Goal: Transaction & Acquisition: Book appointment/travel/reservation

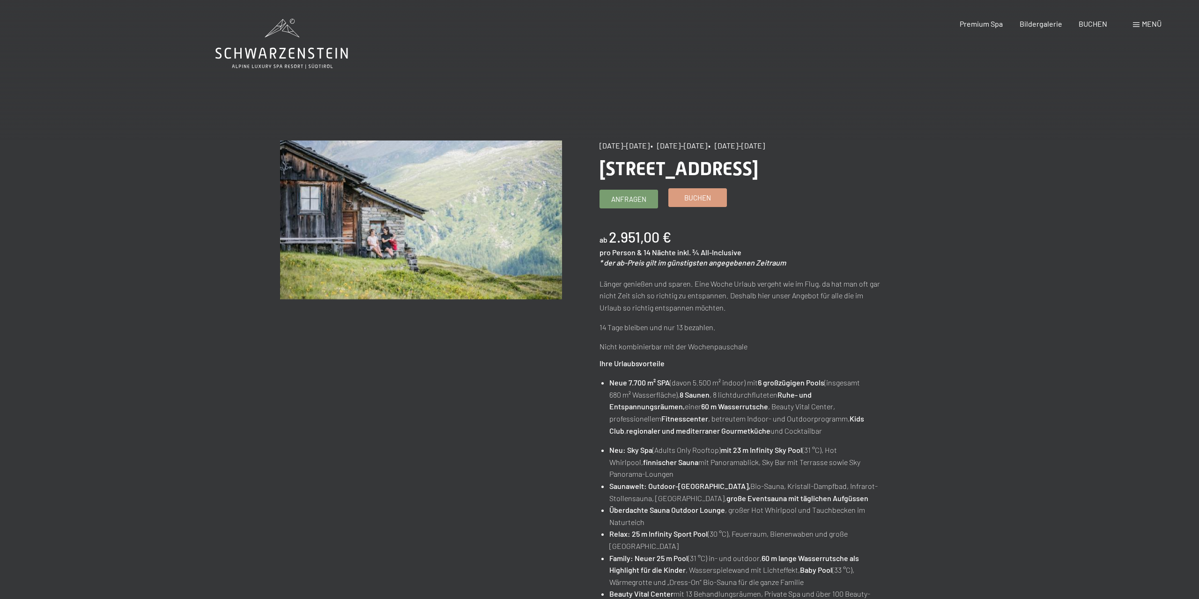
click at [698, 199] on span "Buchen" at bounding box center [697, 198] width 27 height 10
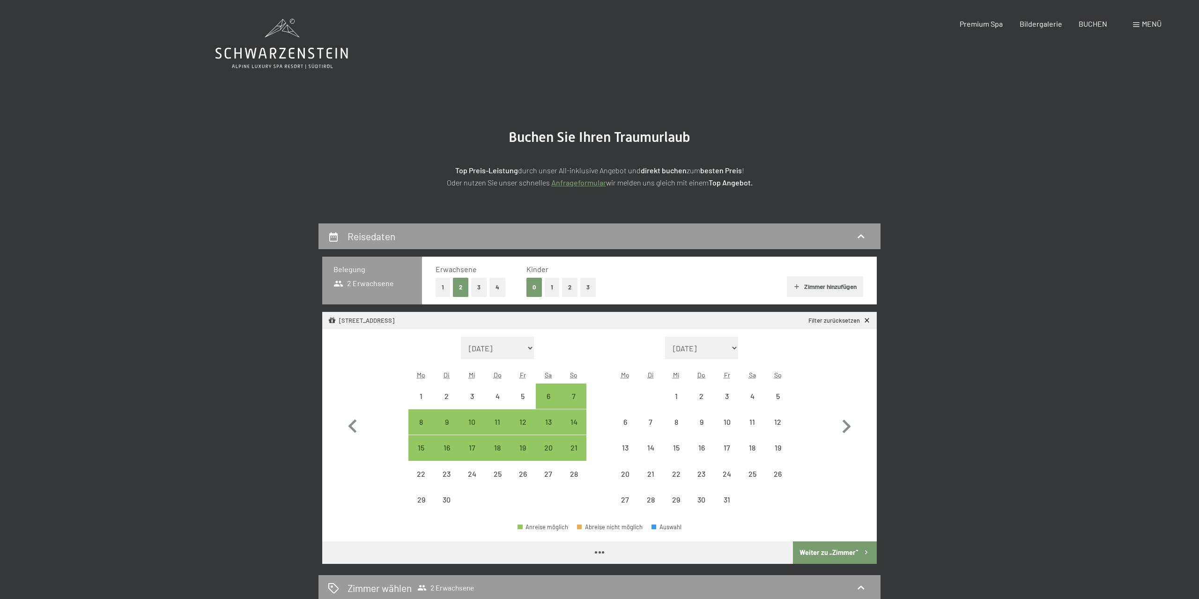
select select "[DATE]"
click at [547, 443] on div "20" at bounding box center [548, 447] width 23 height 23
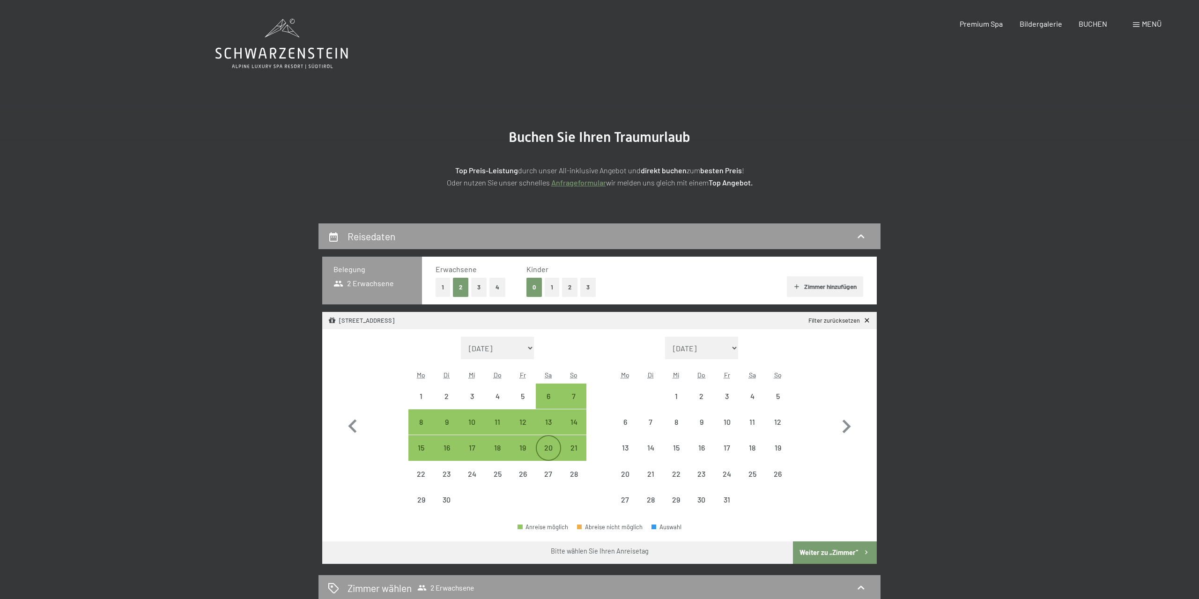
select select "[DATE]"
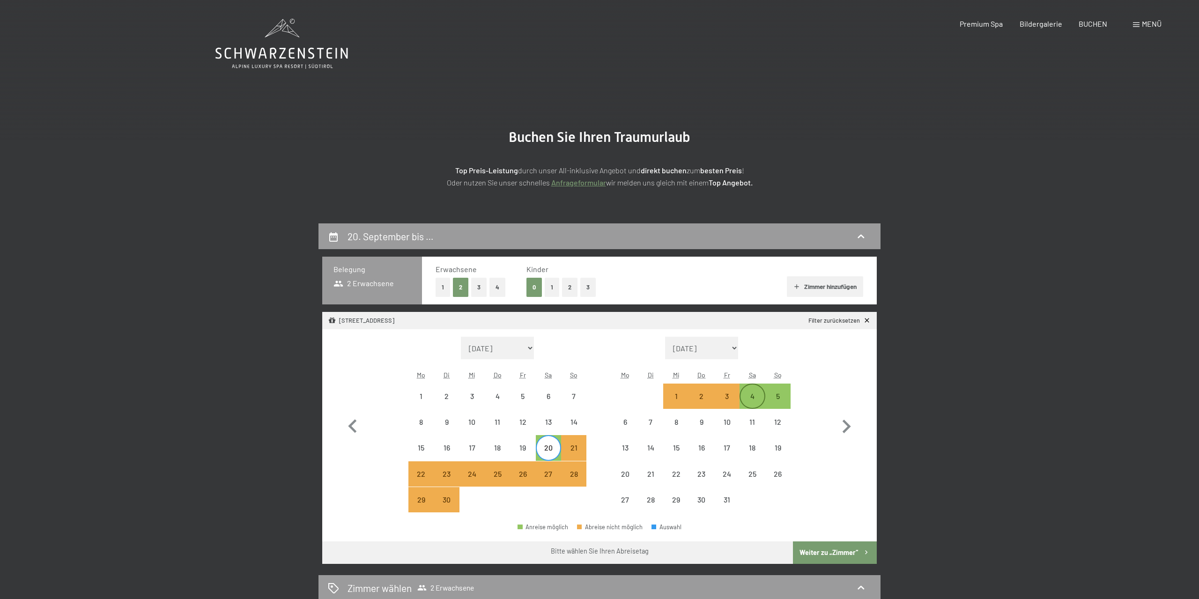
click at [754, 398] on div "4" at bounding box center [751, 403] width 23 height 23
select select "[DATE]"
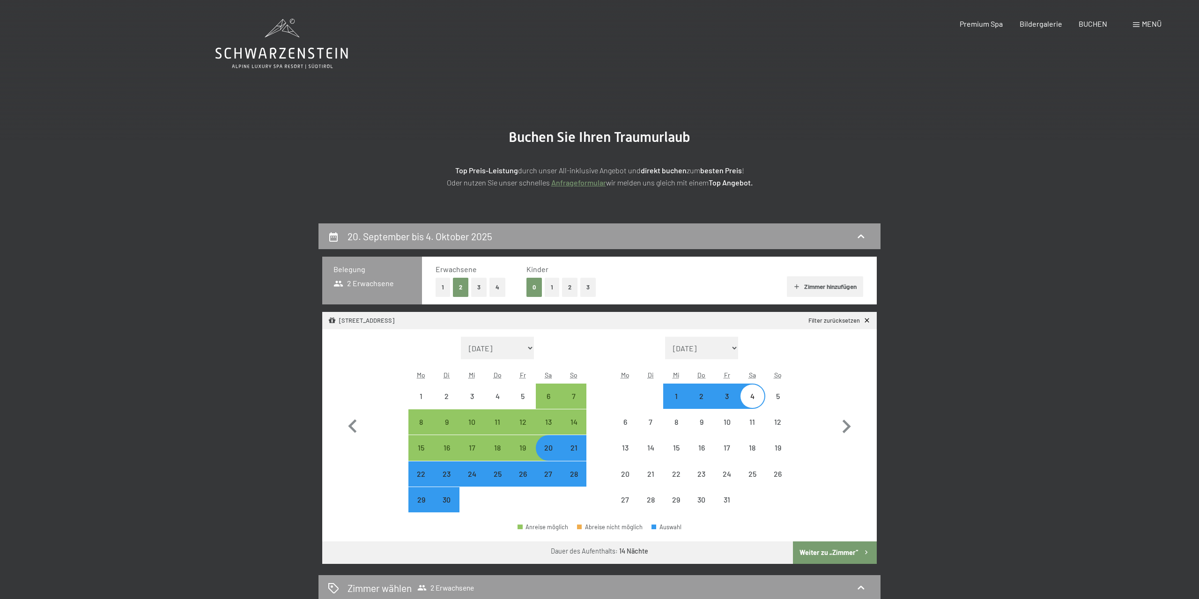
select select "[DATE]"
click at [549, 288] on button "1" at bounding box center [552, 287] width 15 height 19
select select "[DATE]"
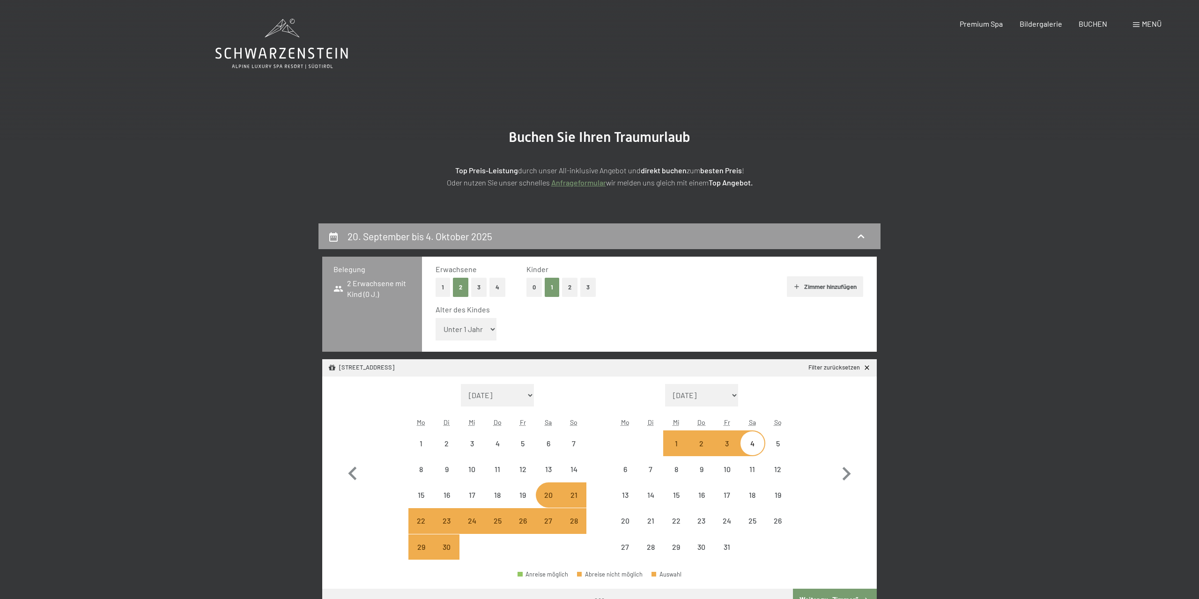
select select "[DATE]"
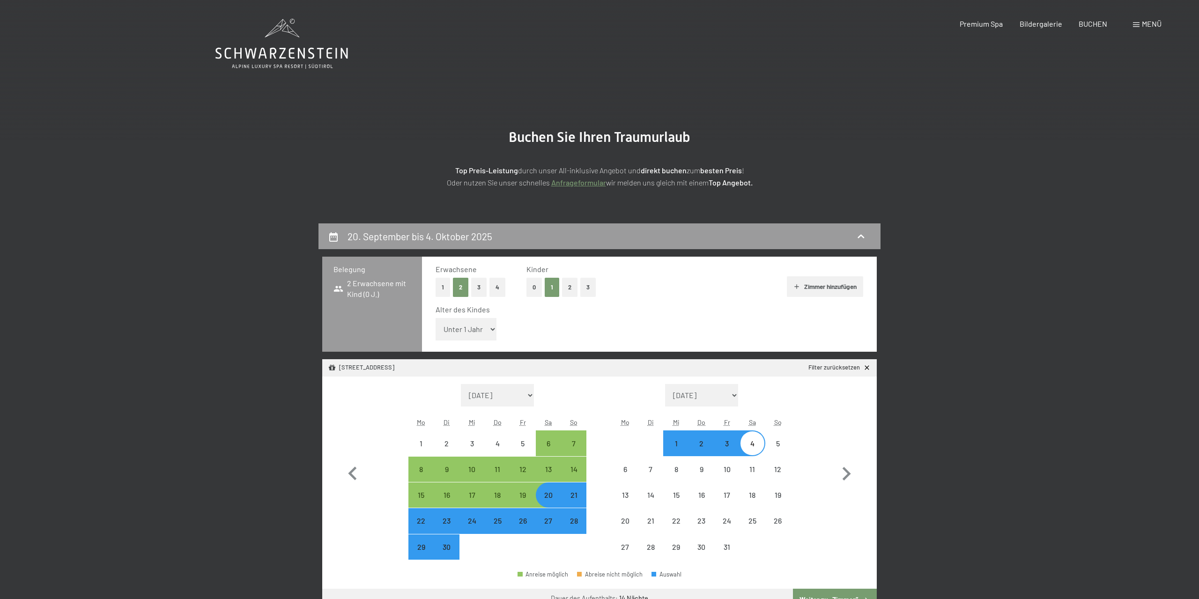
select select "[DATE]"
click at [435, 318] on select "Unter 1 Jahr 1 Jahr 2 Jahre 3 Jahre 4 Jahre 5 Jahre 6 Jahre 7 Jahre 8 Jahre 9 J…" at bounding box center [465, 329] width 61 height 22
select select "1"
click option "1 Jahr" at bounding box center [0, 0] width 0 height 0
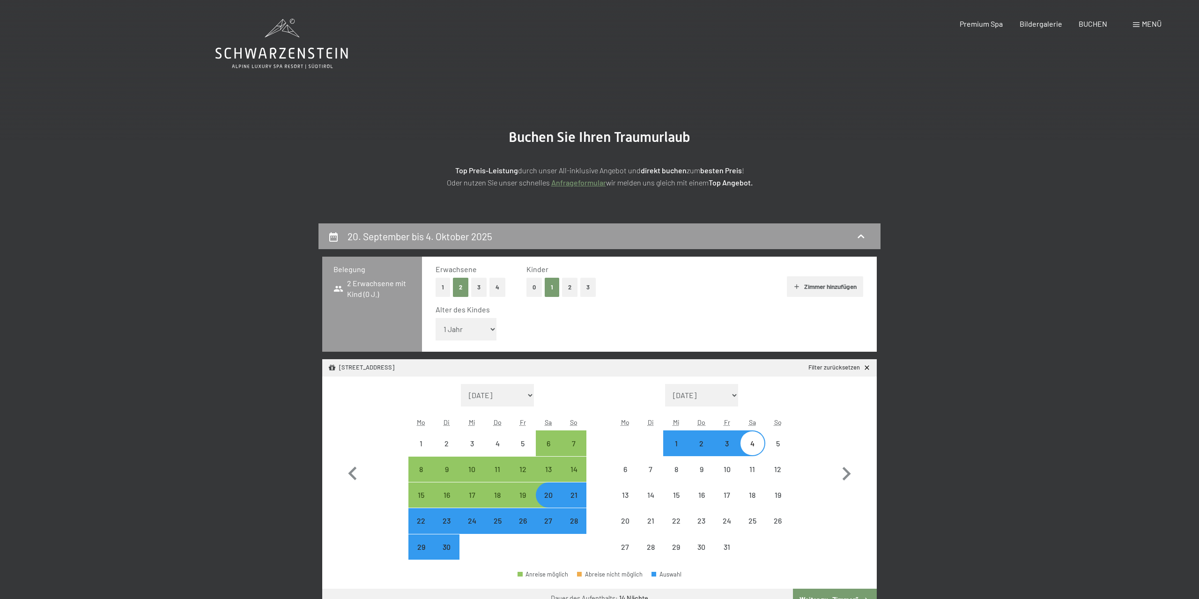
select select "[DATE]"
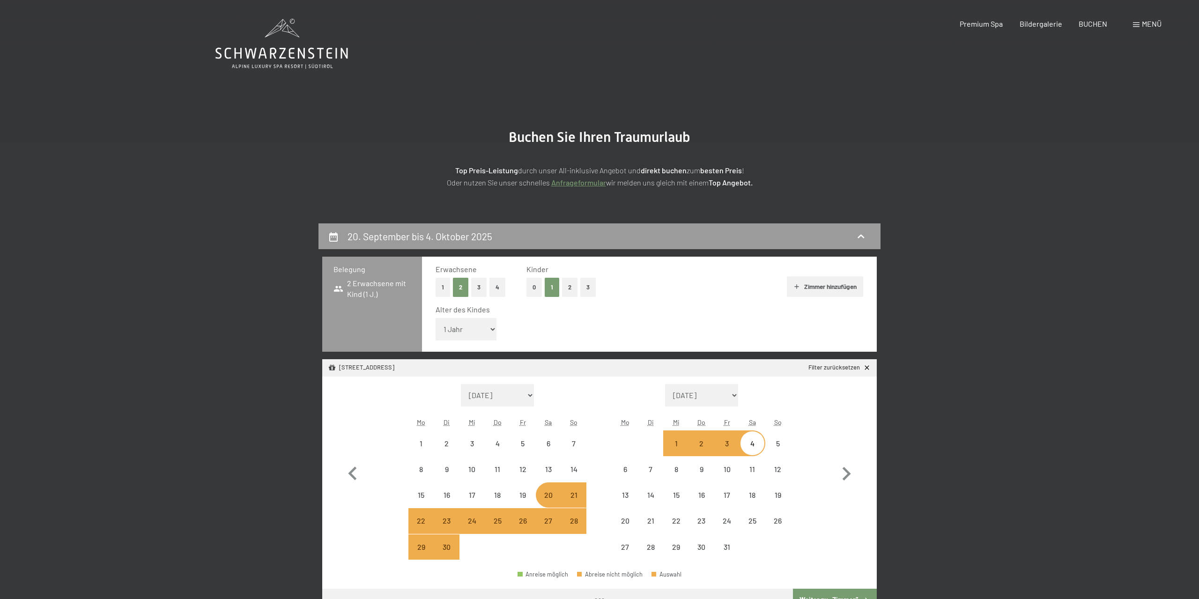
select select "[DATE]"
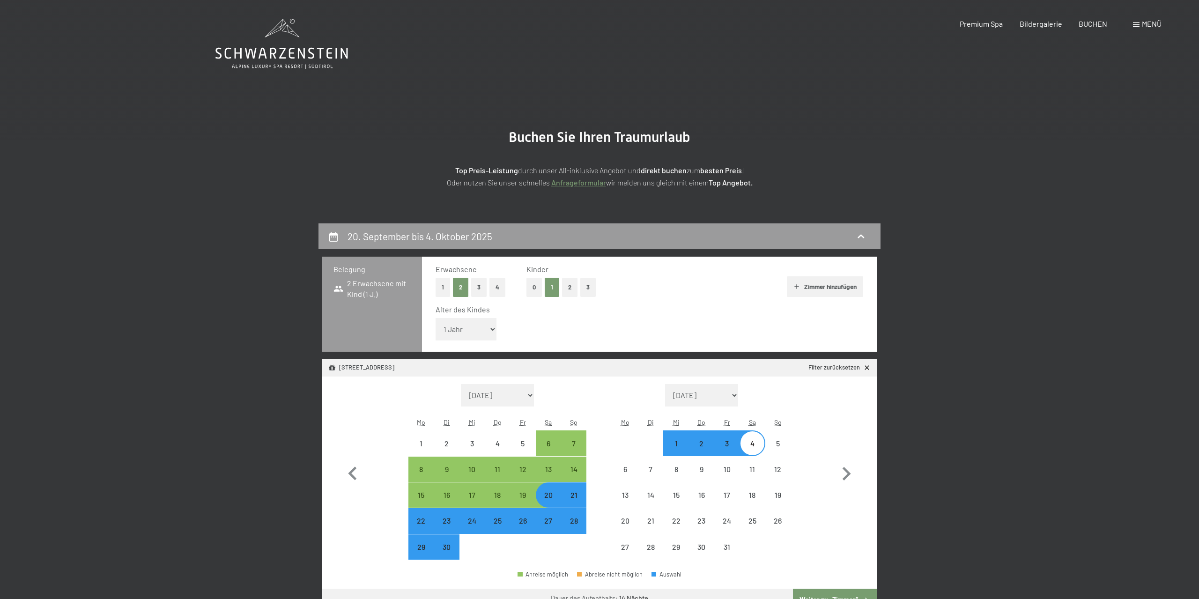
select select "[DATE]"
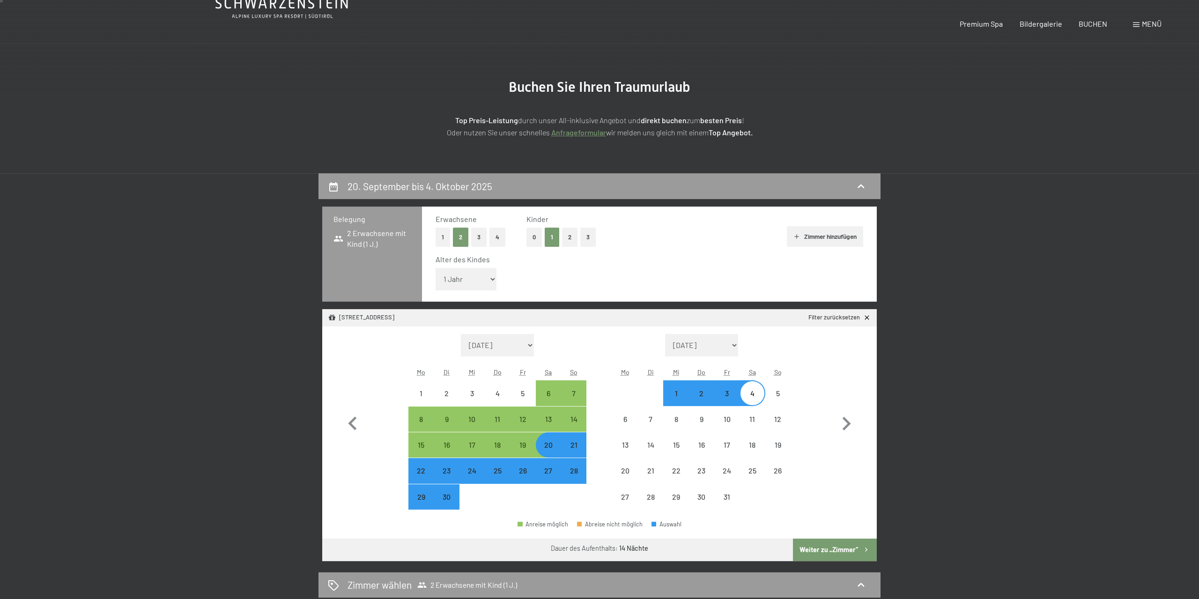
scroll to position [143, 0]
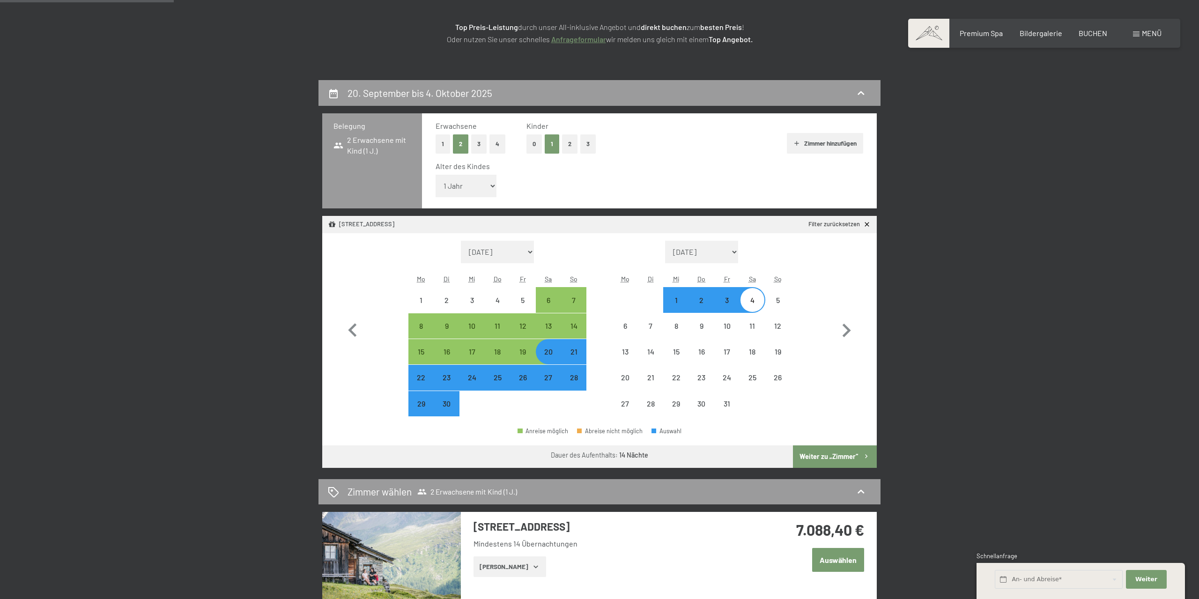
click at [847, 458] on button "Weiter zu „Zimmer“" at bounding box center [835, 456] width 84 height 22
select select "[DATE]"
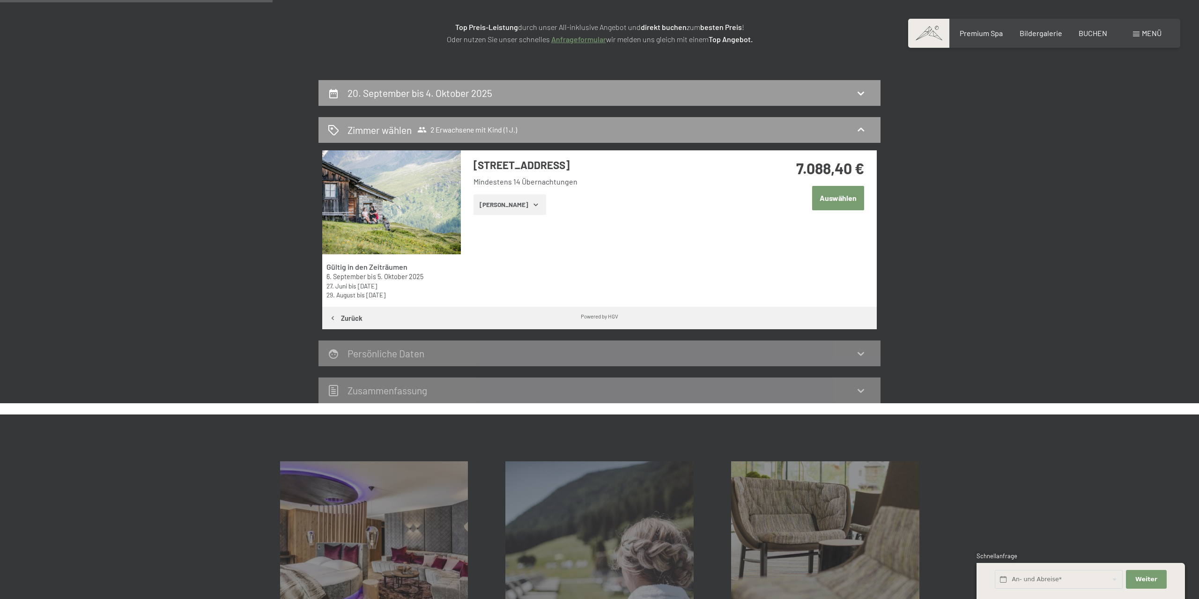
scroll to position [223, 0]
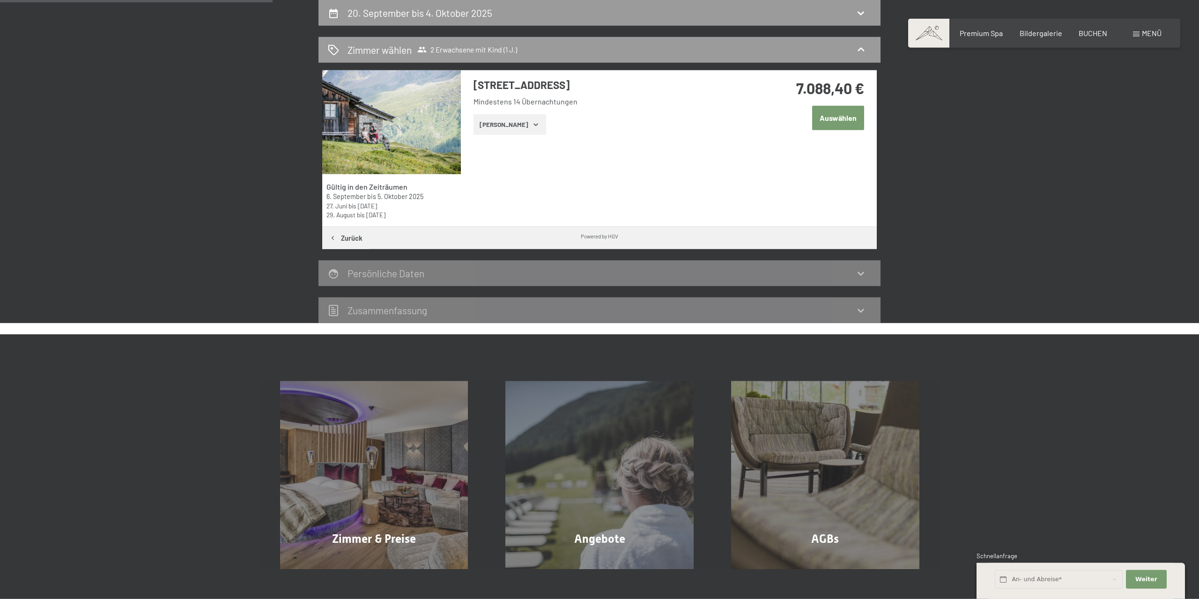
click at [515, 126] on button "[PERSON_NAME]" at bounding box center [509, 124] width 73 height 21
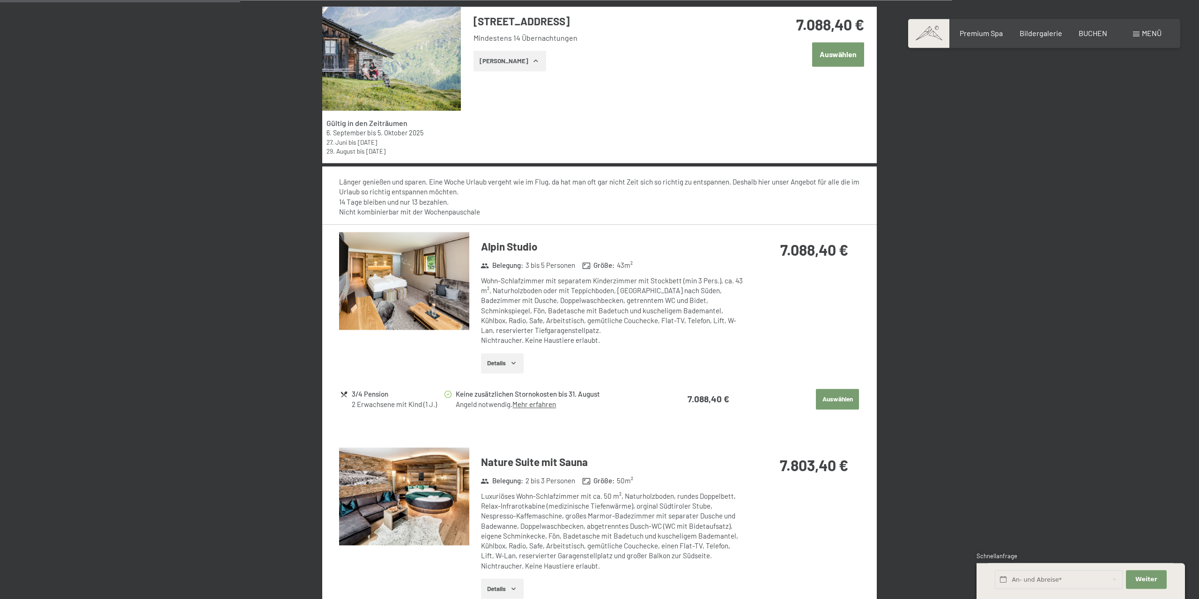
scroll to position [367, 0]
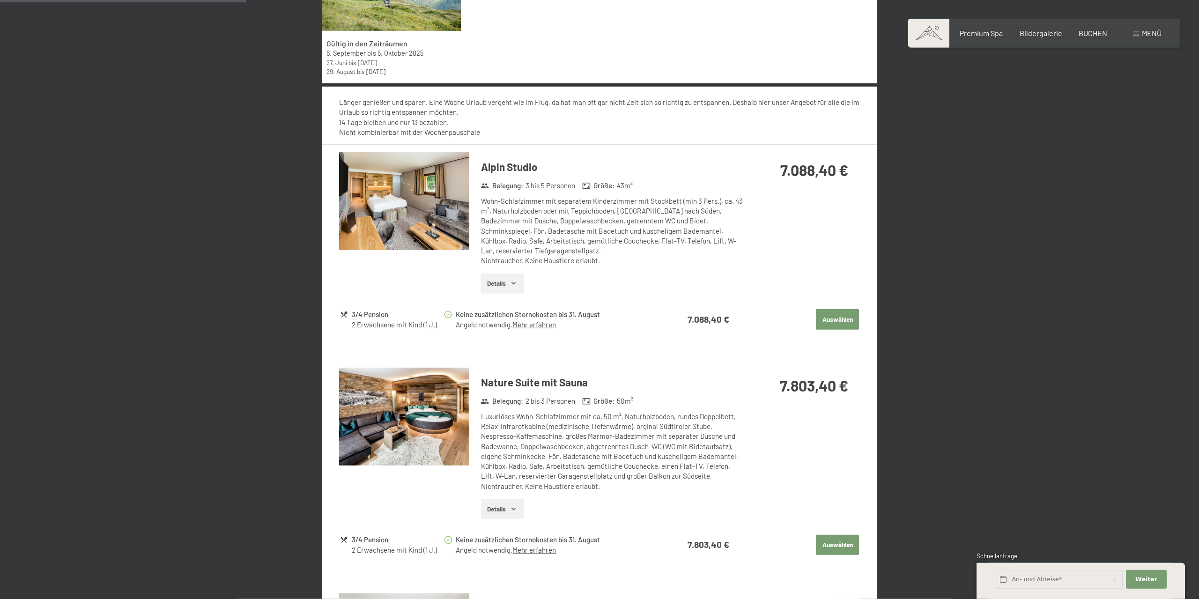
click at [438, 217] on img at bounding box center [404, 201] width 130 height 98
click at [542, 326] on span "Einwilligung Marketing*" at bounding box center [547, 326] width 77 height 9
click at [505, 326] on input "Einwilligung Marketing*" at bounding box center [499, 326] width 9 height 9
checkbox input "false"
click at [831, 311] on button "Auswählen" at bounding box center [837, 319] width 43 height 21
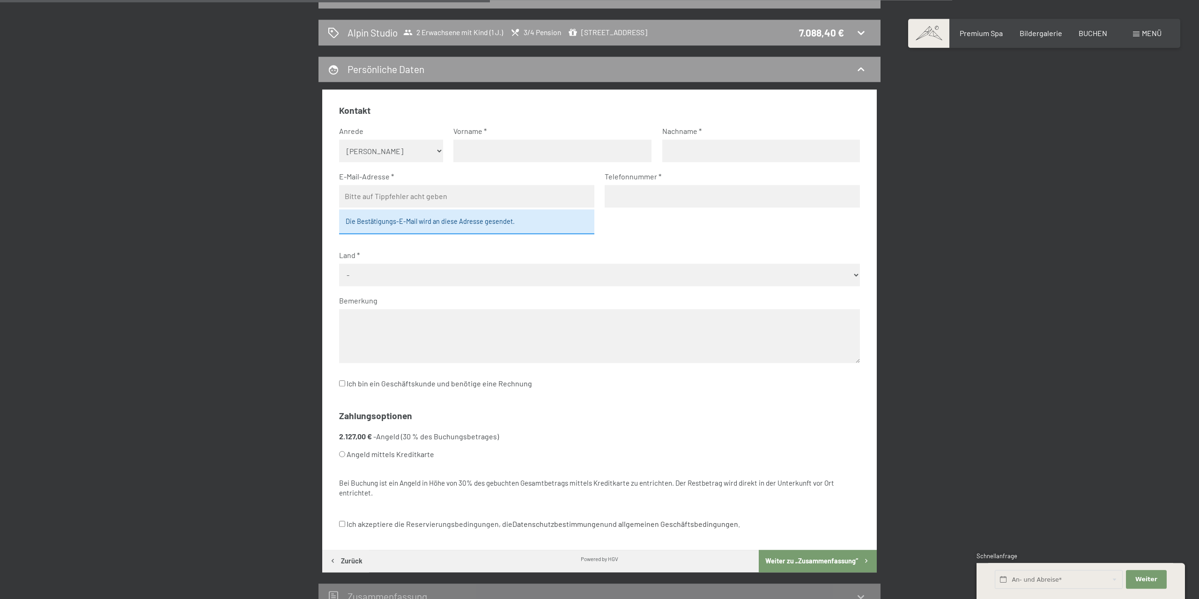
scroll to position [95, 0]
